Goal: Task Accomplishment & Management: Manage account settings

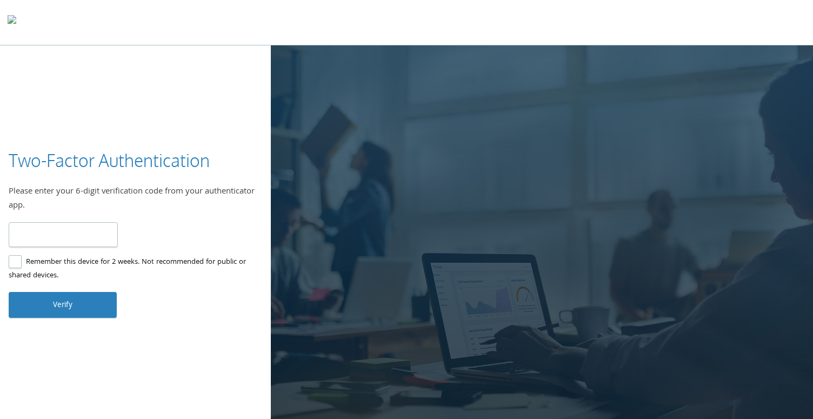
click at [16, 264] on label "Remember this device for 2 weeks. Not recommended for public or shared devices." at bounding box center [131, 269] width 245 height 27
click at [62, 238] on input "number" at bounding box center [63, 234] width 109 height 25
type input "******"
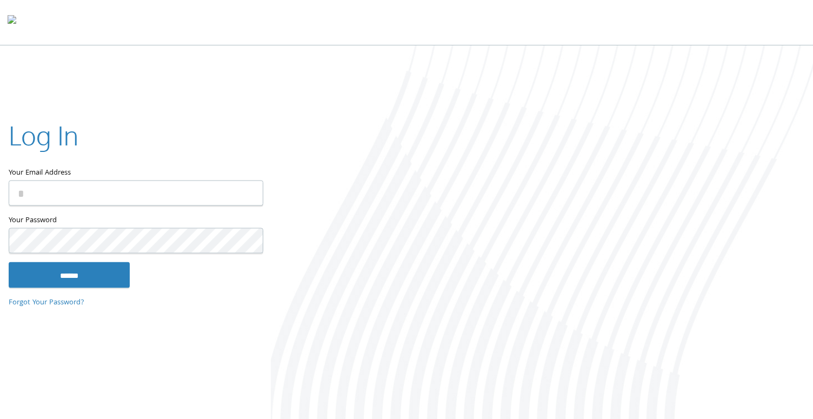
type input "**********"
